Goal: Task Accomplishment & Management: Use online tool/utility

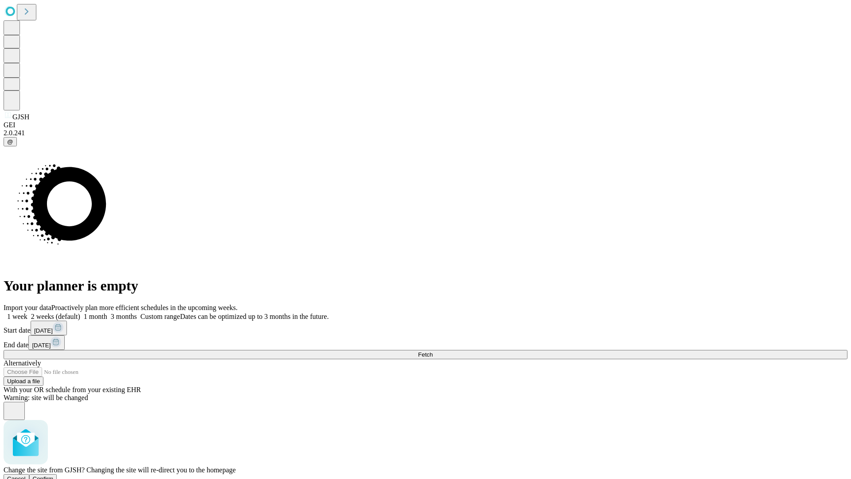
click at [54, 475] on span "Confirm" at bounding box center [43, 478] width 21 height 7
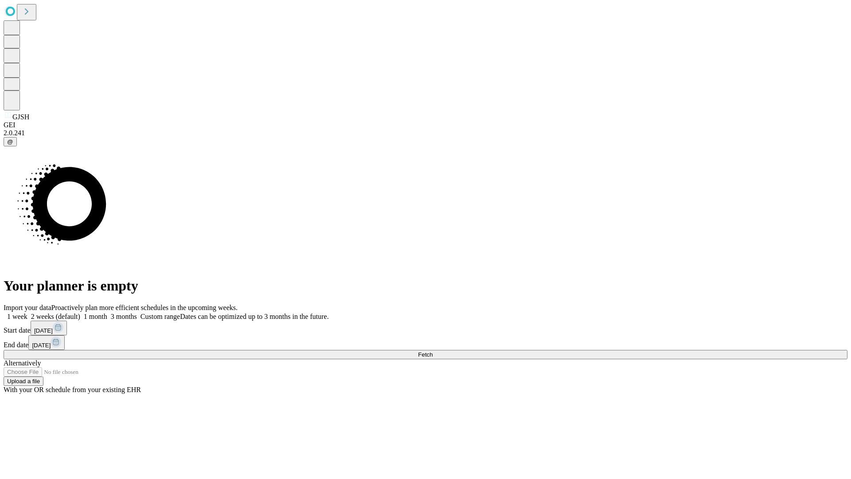
click at [80, 313] on label "2 weeks (default)" at bounding box center [53, 317] width 53 height 8
click at [433, 351] on span "Fetch" at bounding box center [425, 354] width 15 height 7
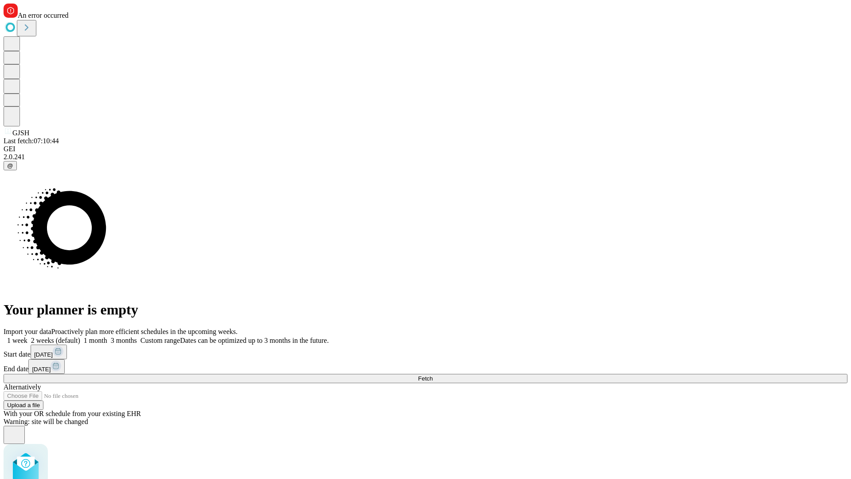
click at [80, 336] on label "2 weeks (default)" at bounding box center [53, 340] width 53 height 8
click at [433, 375] on span "Fetch" at bounding box center [425, 378] width 15 height 7
click at [80, 336] on label "2 weeks (default)" at bounding box center [53, 340] width 53 height 8
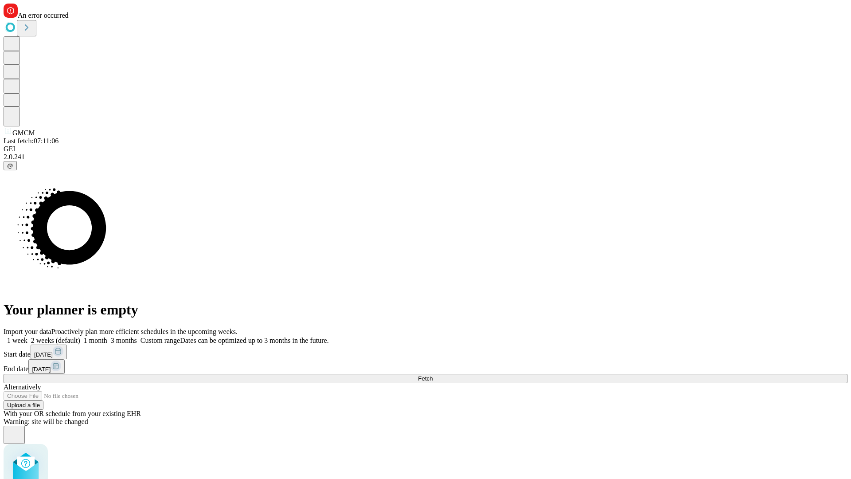
click at [433, 375] on span "Fetch" at bounding box center [425, 378] width 15 height 7
click at [80, 336] on label "2 weeks (default)" at bounding box center [53, 340] width 53 height 8
click at [433, 375] on span "Fetch" at bounding box center [425, 378] width 15 height 7
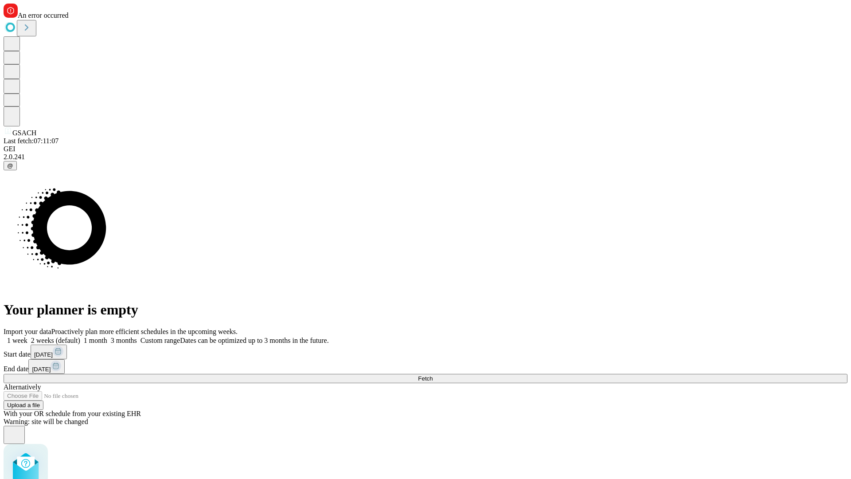
click at [80, 336] on label "2 weeks (default)" at bounding box center [53, 340] width 53 height 8
click at [433, 375] on span "Fetch" at bounding box center [425, 378] width 15 height 7
click at [80, 336] on label "2 weeks (default)" at bounding box center [53, 340] width 53 height 8
click at [433, 375] on span "Fetch" at bounding box center [425, 378] width 15 height 7
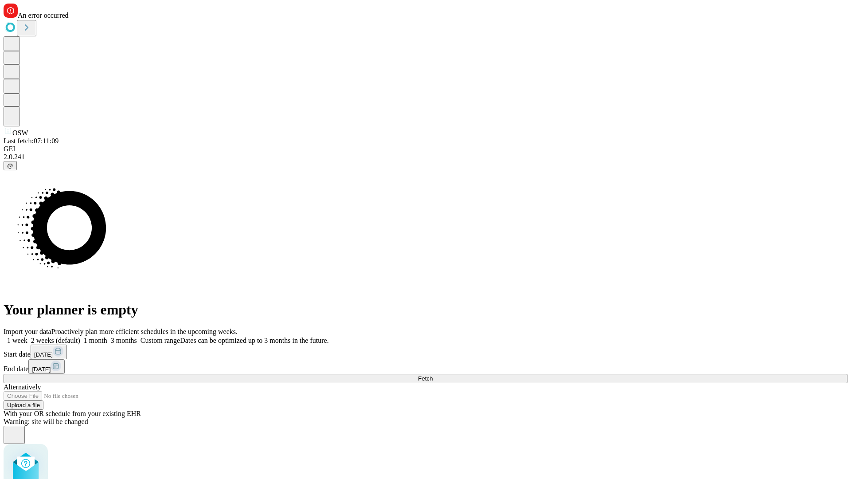
click at [80, 336] on label "2 weeks (default)" at bounding box center [53, 340] width 53 height 8
click at [433, 375] on span "Fetch" at bounding box center [425, 378] width 15 height 7
click at [80, 336] on label "2 weeks (default)" at bounding box center [53, 340] width 53 height 8
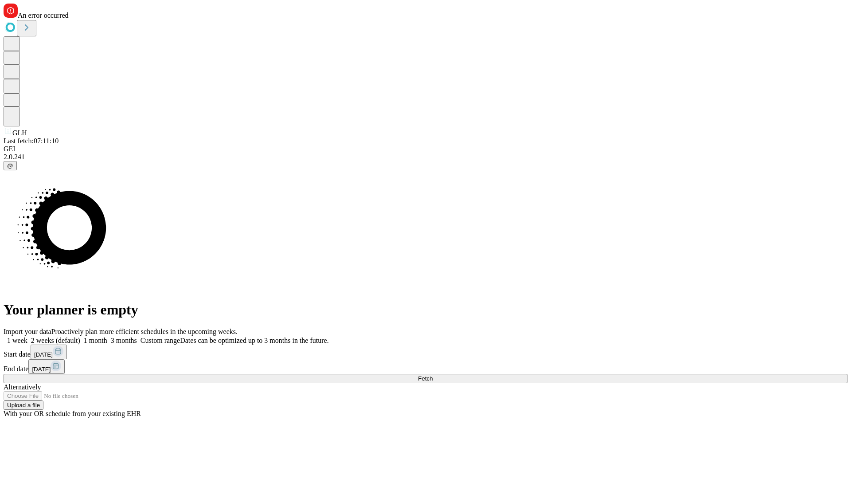
click at [433, 375] on span "Fetch" at bounding box center [425, 378] width 15 height 7
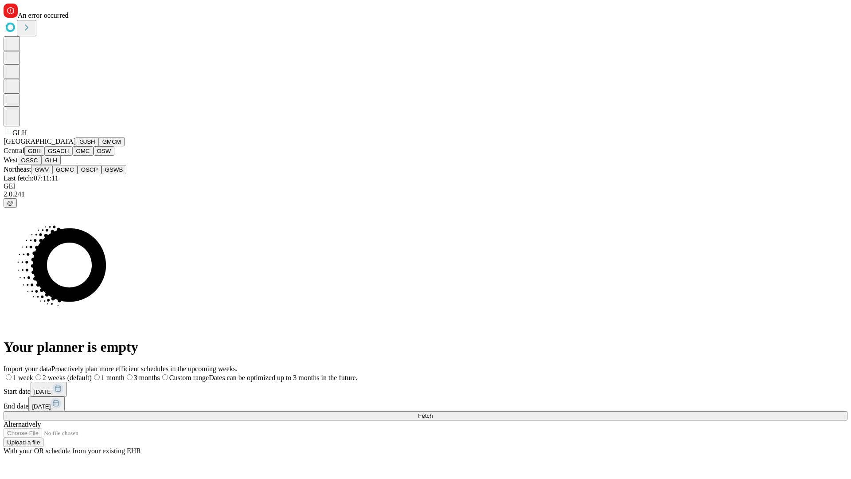
click at [52, 174] on button "GWV" at bounding box center [41, 169] width 21 height 9
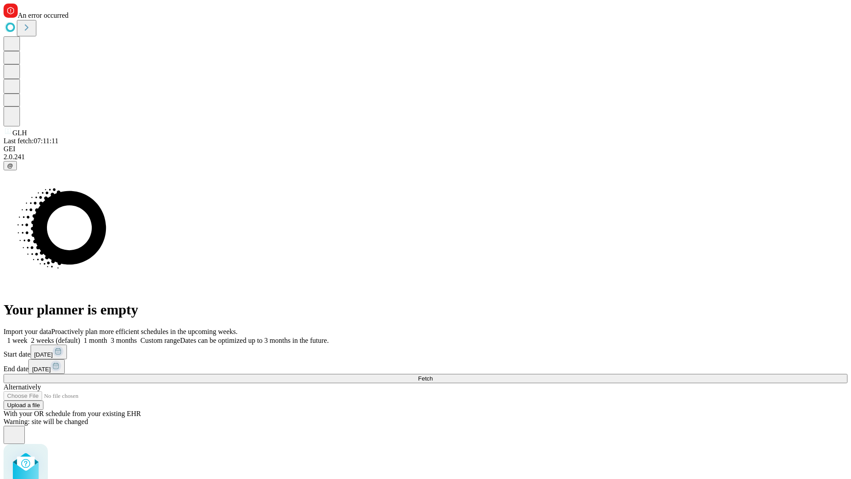
click at [80, 336] on label "2 weeks (default)" at bounding box center [53, 340] width 53 height 8
click at [433, 375] on span "Fetch" at bounding box center [425, 378] width 15 height 7
